Goal: Transaction & Acquisition: Download file/media

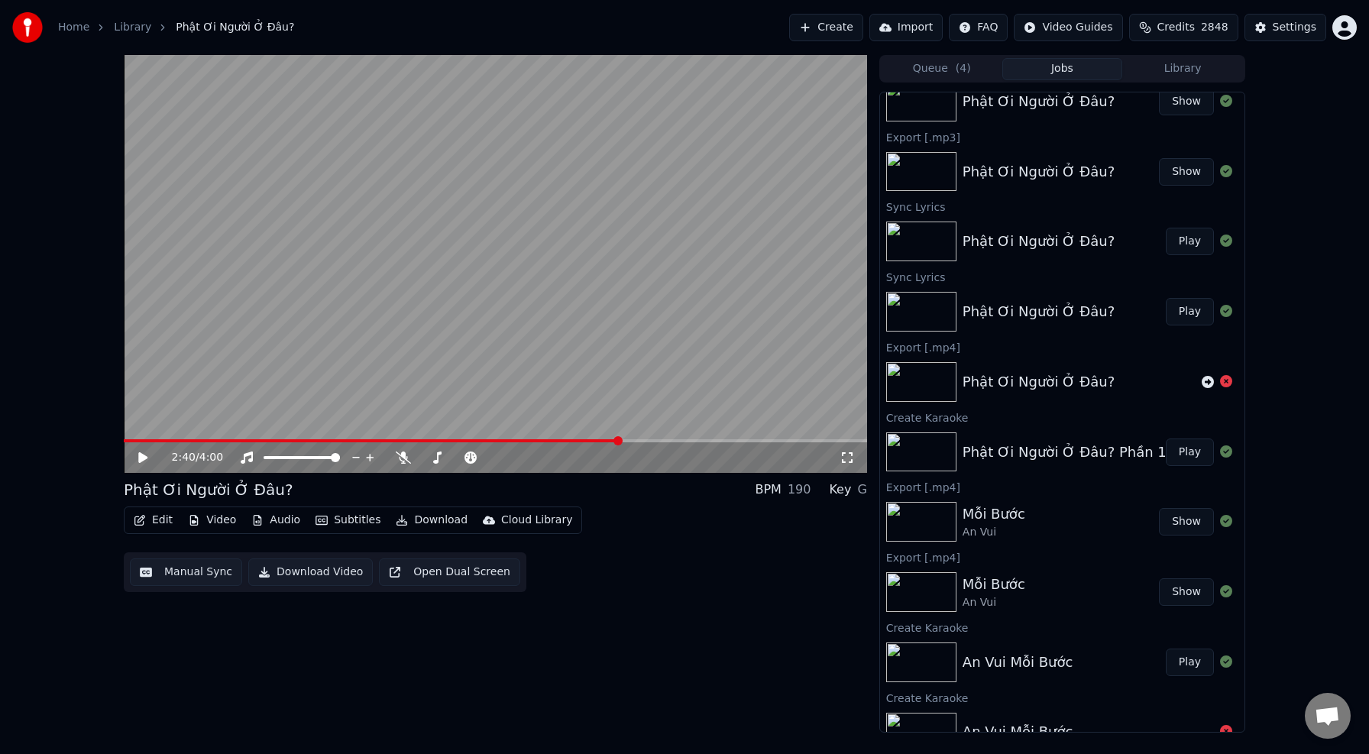
scroll to position [31, 0]
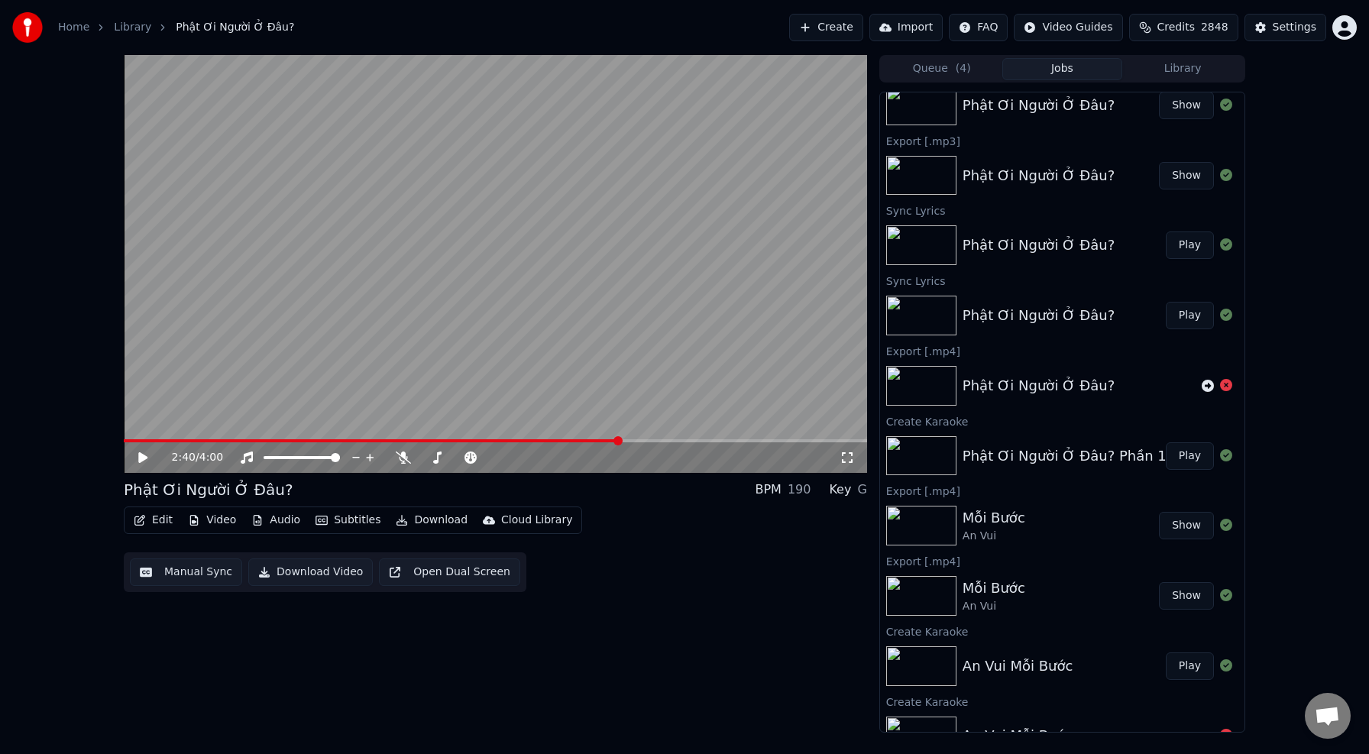
click at [1196, 667] on button "Play" at bounding box center [1190, 666] width 48 height 28
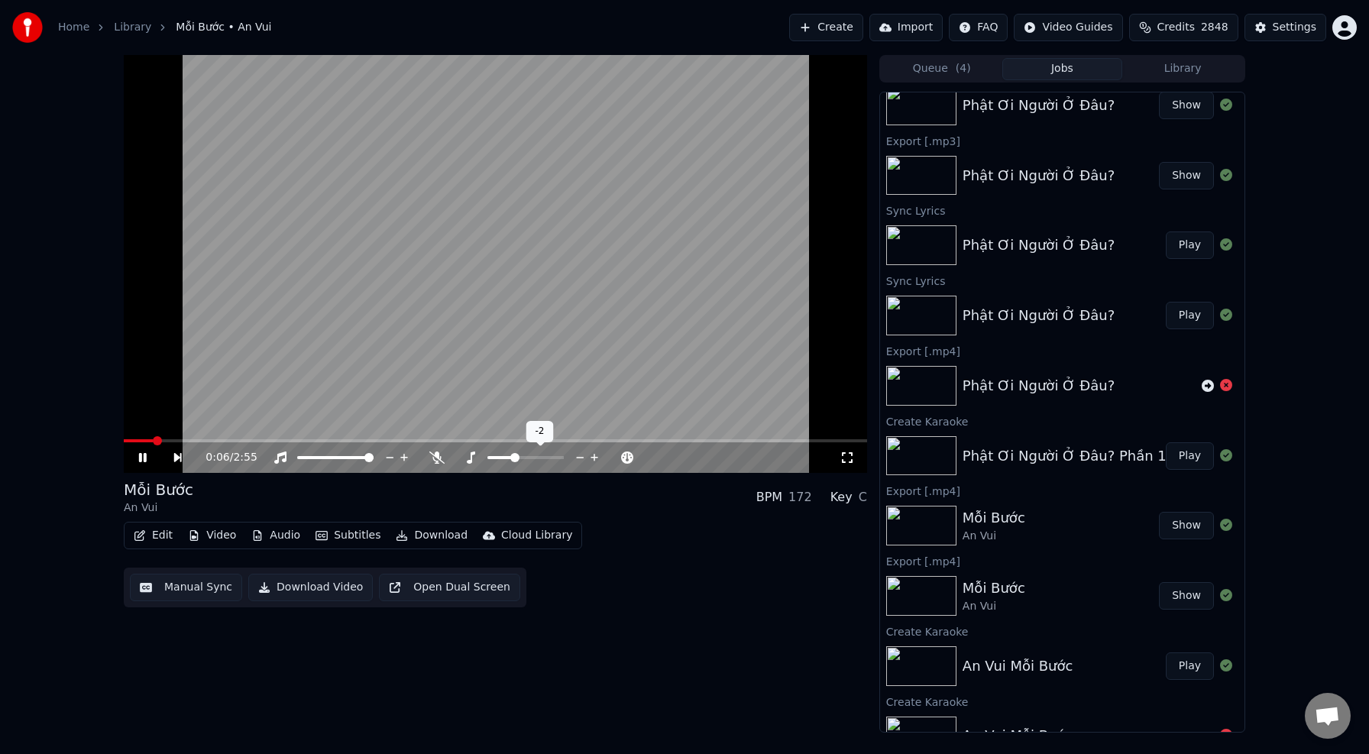
click at [595, 458] on icon at bounding box center [594, 458] width 8 height 8
click at [438, 458] on icon at bounding box center [436, 457] width 15 height 12
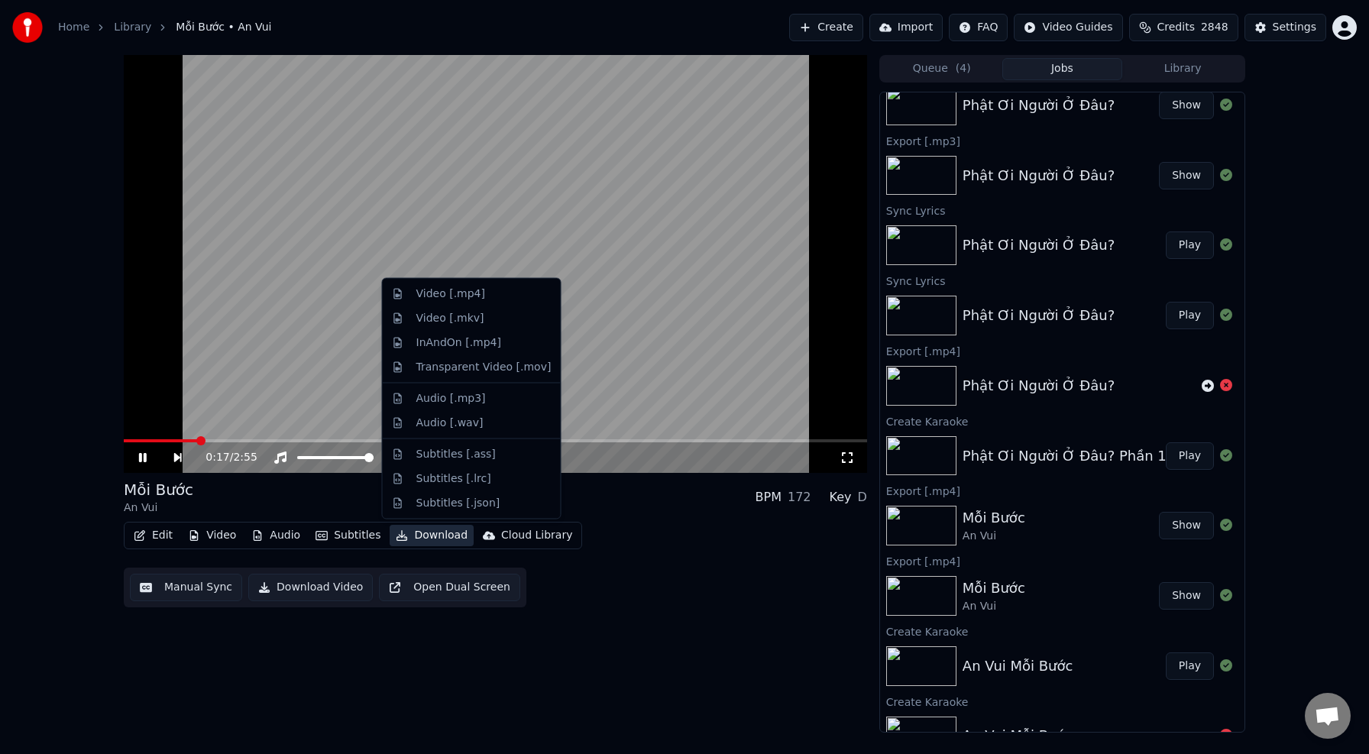
click at [432, 535] on button "Download" at bounding box center [432, 535] width 84 height 21
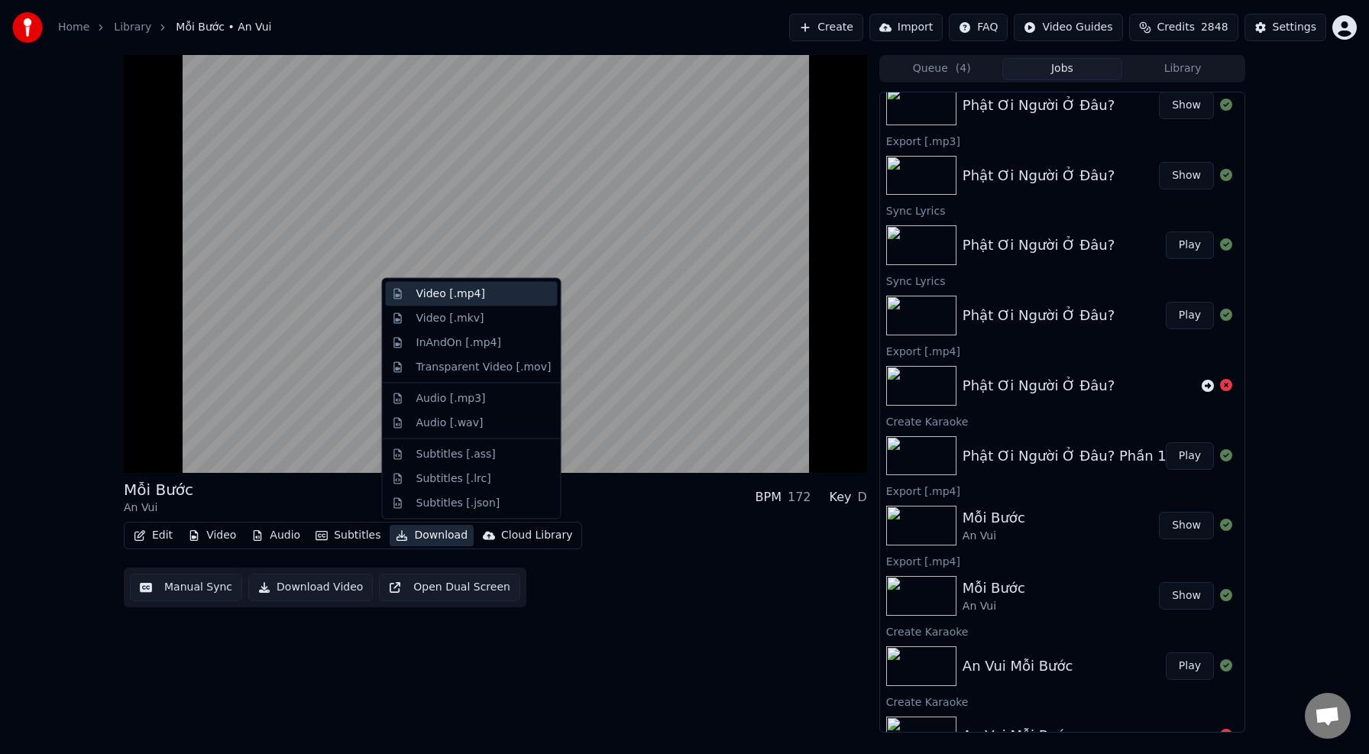
click at [460, 292] on div "Video [.mp4]" at bounding box center [450, 293] width 69 height 15
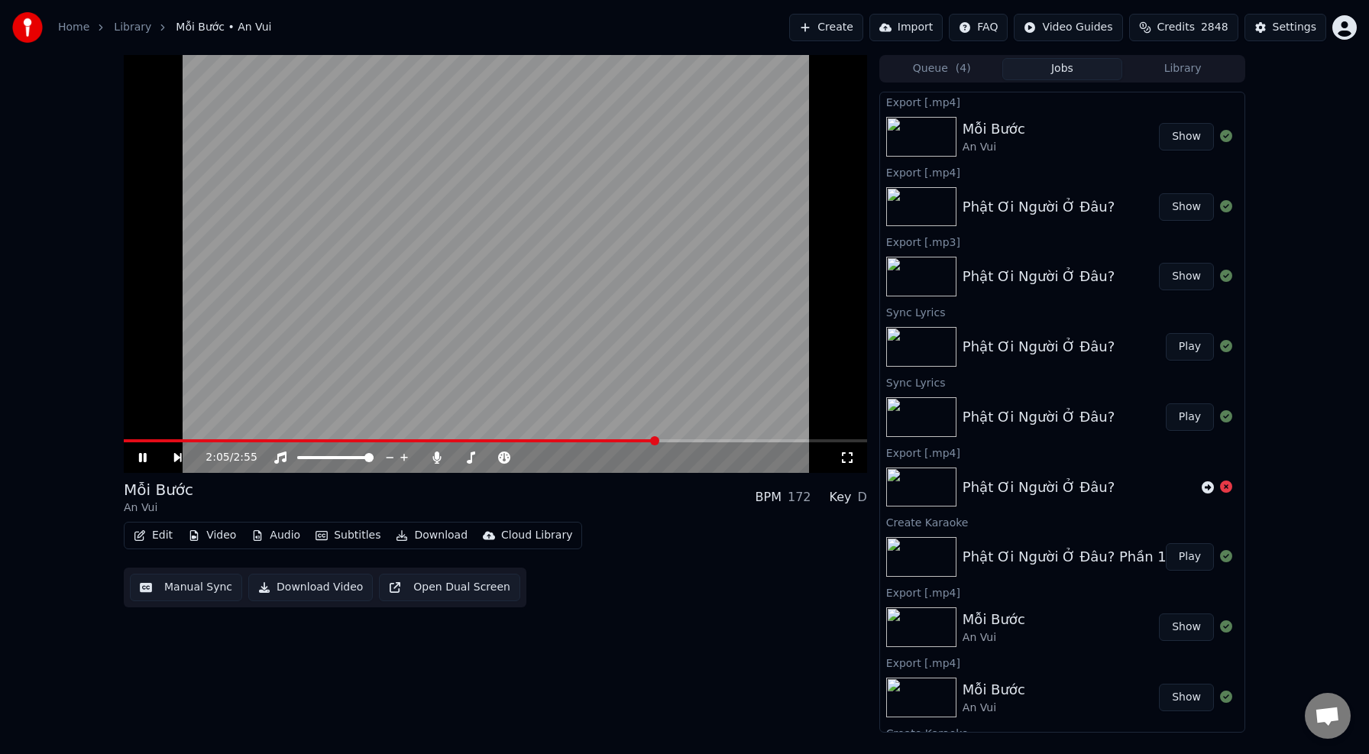
click at [144, 460] on icon at bounding box center [143, 457] width 8 height 9
click at [436, 460] on icon at bounding box center [436, 457] width 15 height 12
click at [440, 536] on button "Download" at bounding box center [432, 535] width 84 height 21
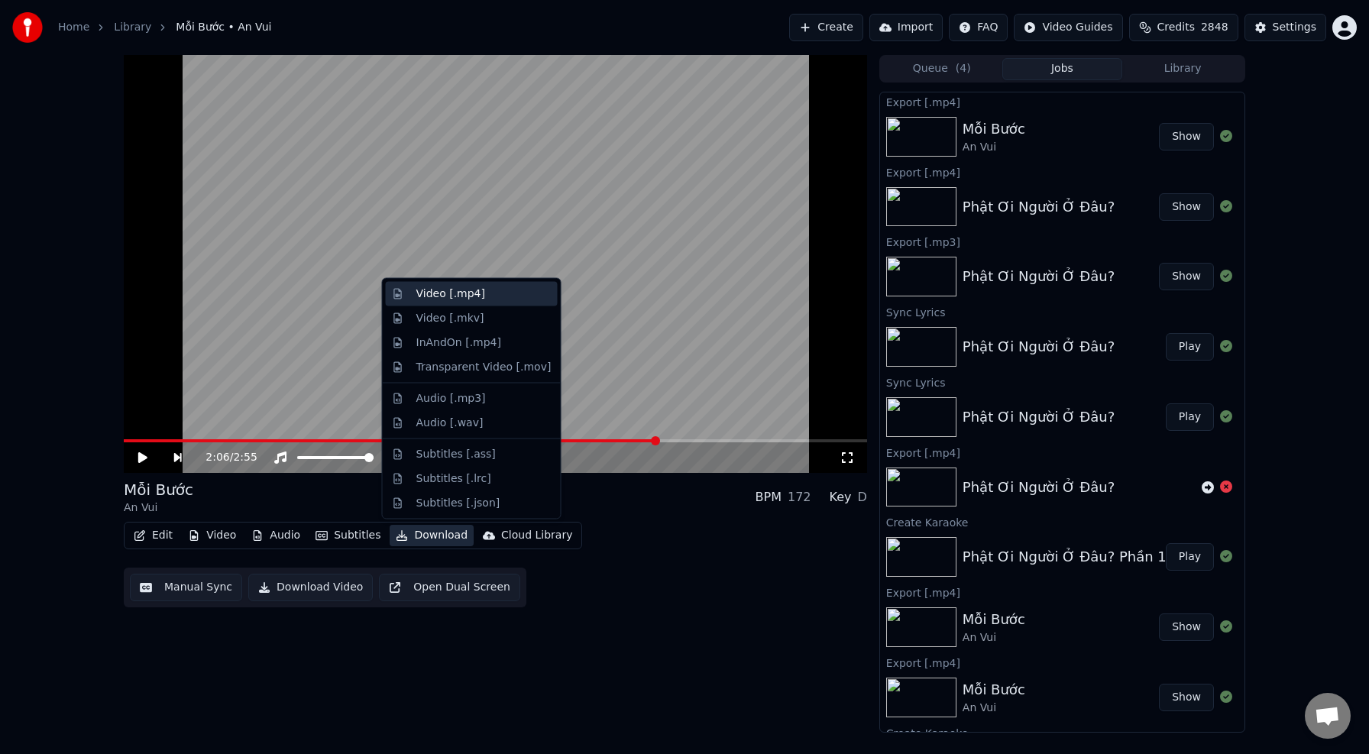
click at [475, 299] on div "Video [.mp4]" at bounding box center [450, 293] width 69 height 15
